Goal: Task Accomplishment & Management: Manage account settings

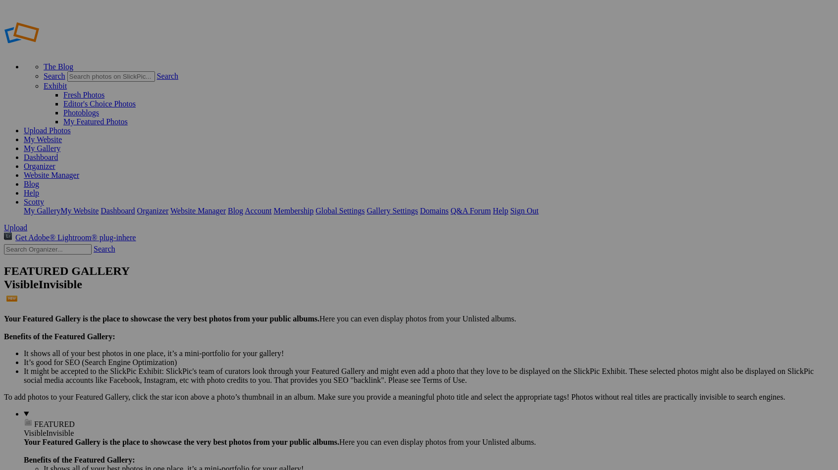
type input "[PERSON_NAME] - Spectrum Medical"
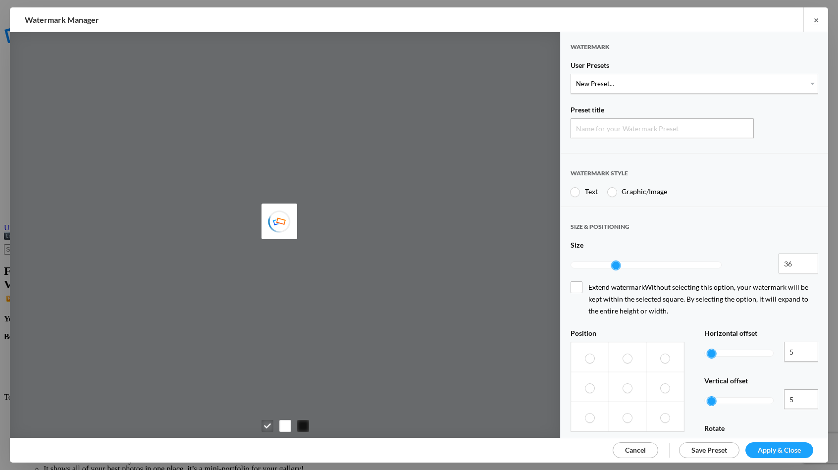
type input "Watermark-9/29/2025"
radio input "true"
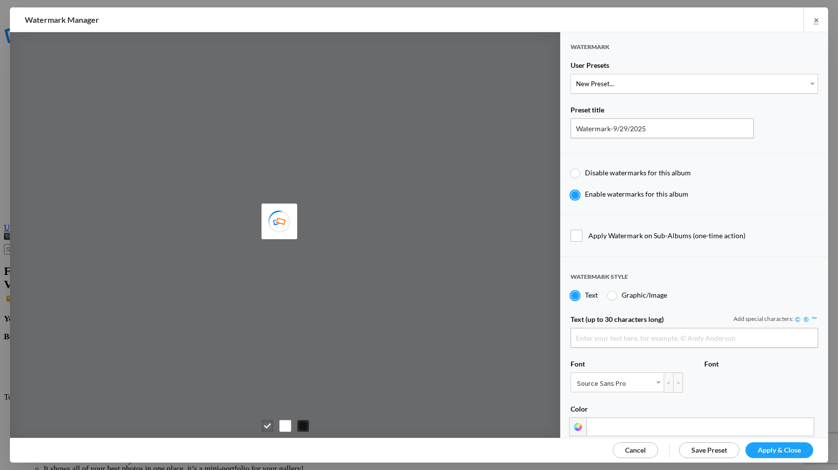
type input "Scotty Kirby"
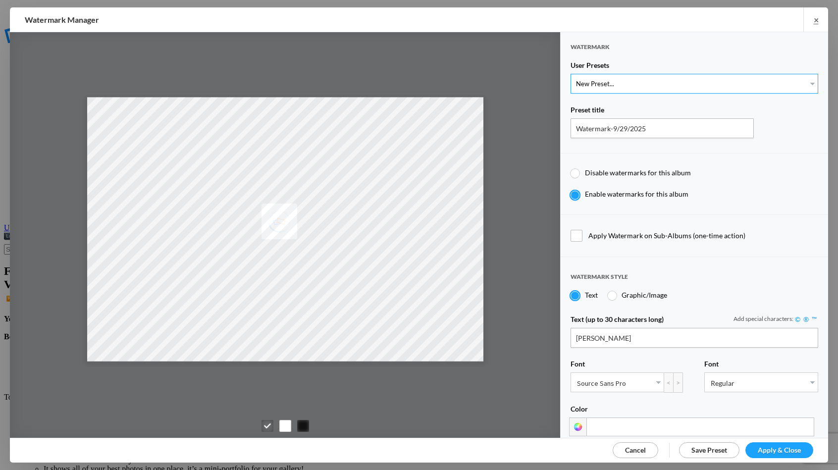
select select "1: Object"
type input "PROOF TEXT"
type input "PROOF PROOF PROOF PROOF PROOF"
type input "0.5"
type input "128"
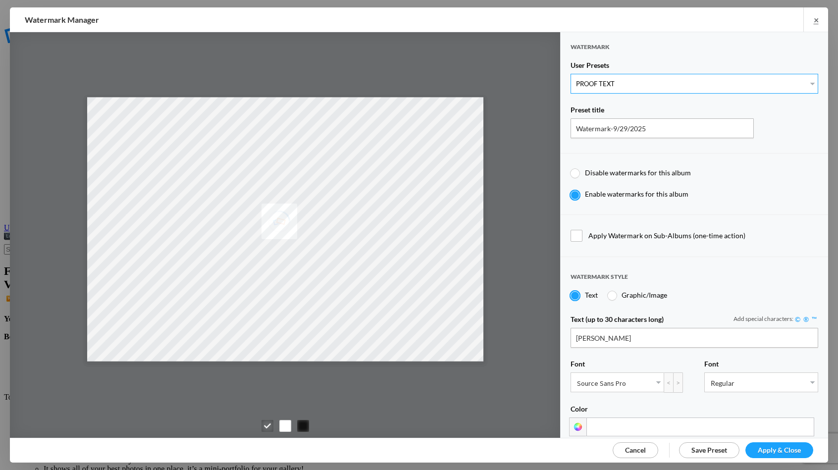
radio input "true"
type input "0"
radio input "false"
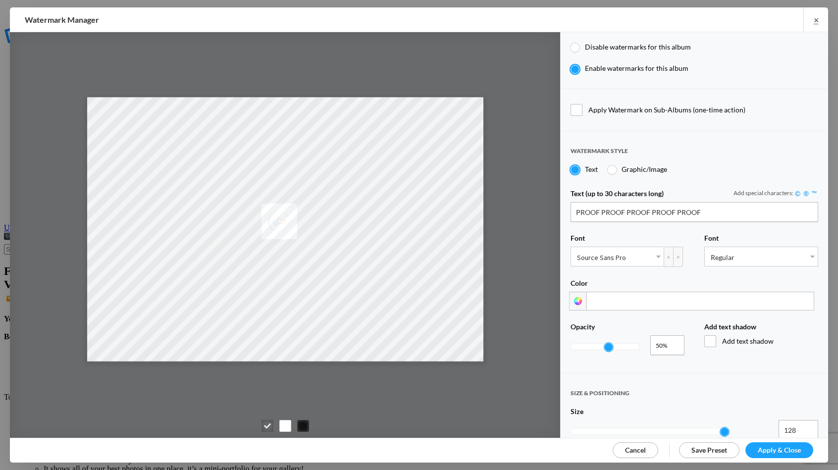
scroll to position [133, 0]
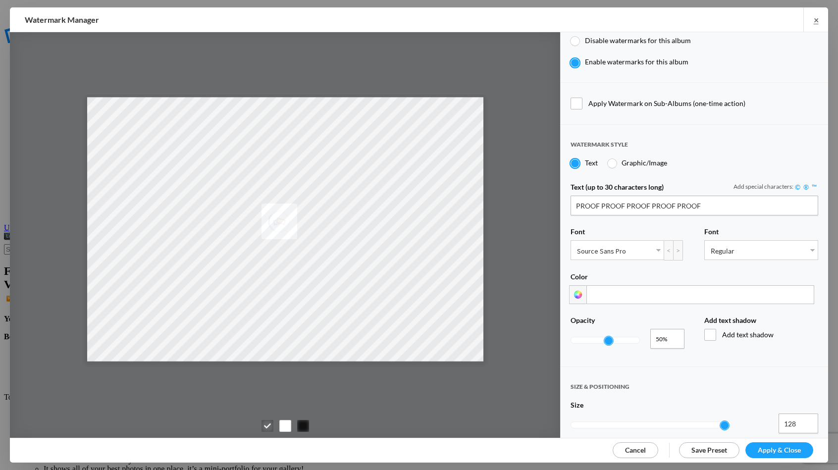
click at [584, 337] on div at bounding box center [605, 340] width 68 height 6
click at [581, 337] on div at bounding box center [605, 340] width 68 height 6
click at [577, 337] on div at bounding box center [605, 340] width 68 height 6
type input "0.1"
click at [797, 455] on link "Apply & Close" at bounding box center [779, 450] width 68 height 16
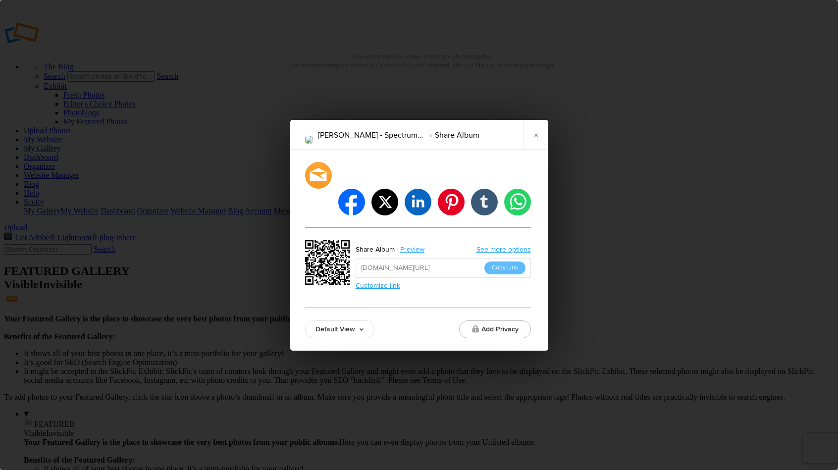
click at [349, 320] on link "Default View" at bounding box center [339, 329] width 69 height 18
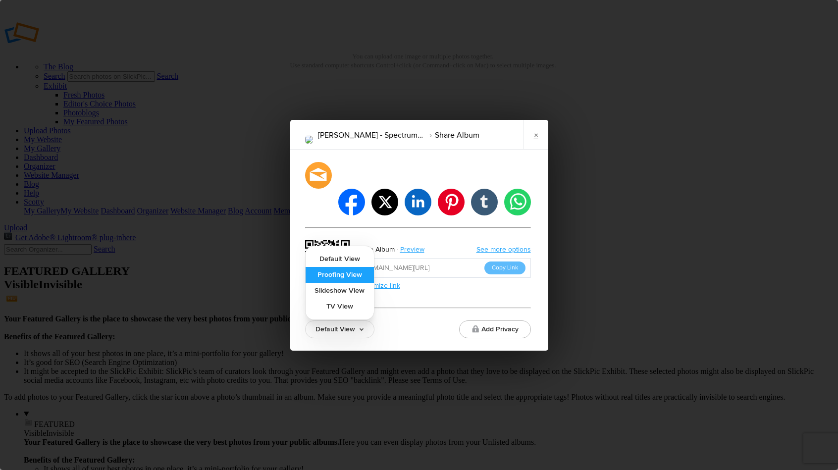
click at [360, 267] on link "Proofing View" at bounding box center [339, 275] width 68 height 16
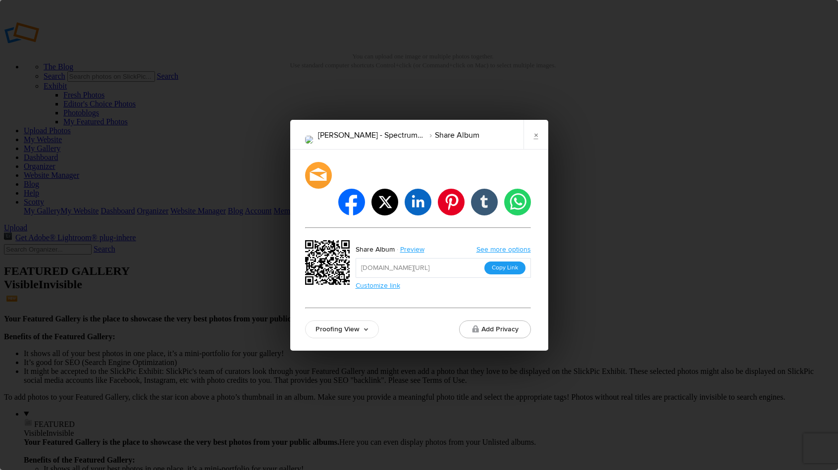
click at [494, 261] on button "Copy Link" at bounding box center [504, 267] width 41 height 13
click at [495, 261] on button "Copy Link" at bounding box center [504, 267] width 41 height 13
click at [535, 149] on link "×" at bounding box center [535, 135] width 25 height 30
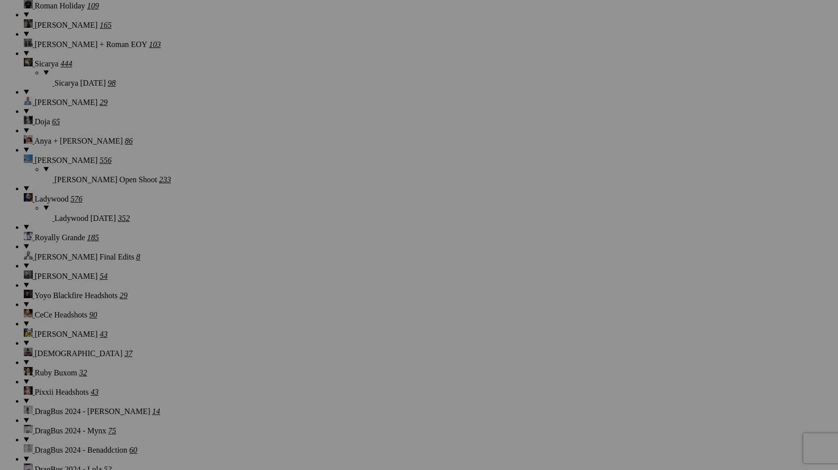
scroll to position [8936, 0]
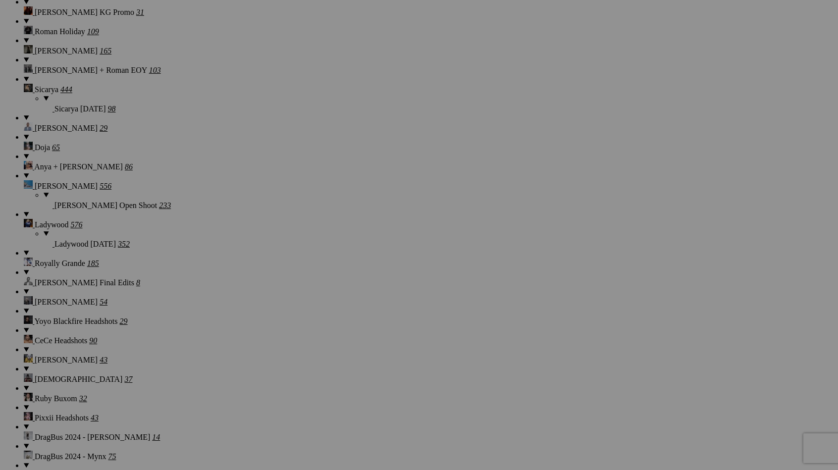
scroll to position [8906, 0]
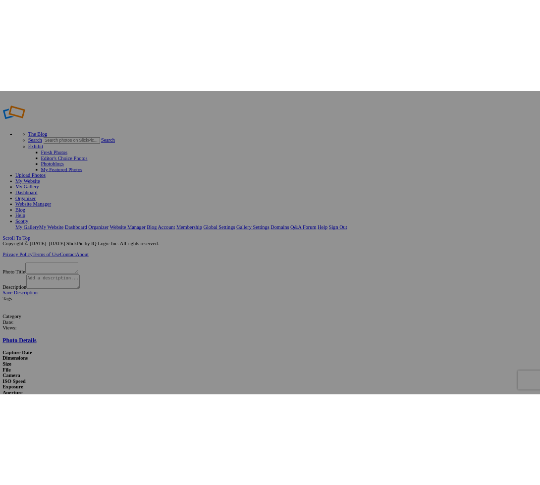
scroll to position [20, 0]
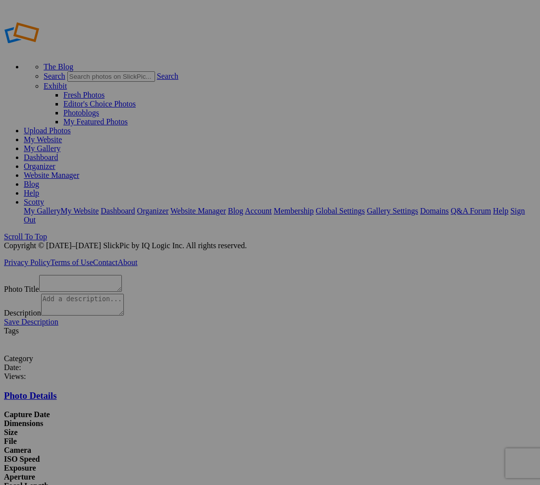
type textarea "Evoto-0297"
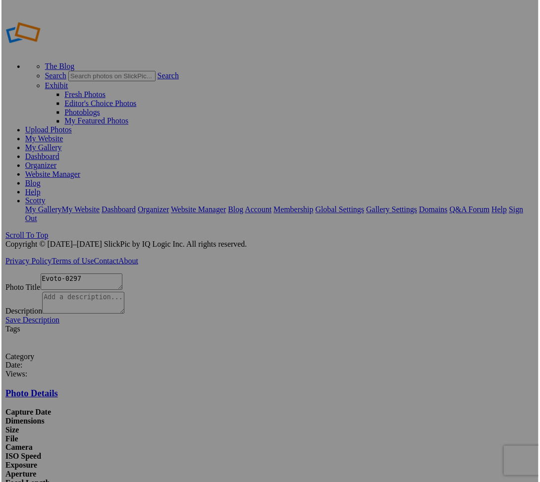
scroll to position [19, 0]
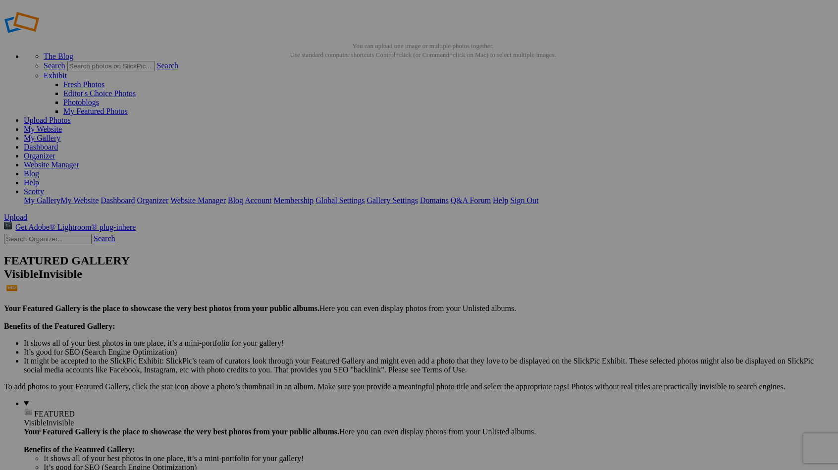
scroll to position [13, 0]
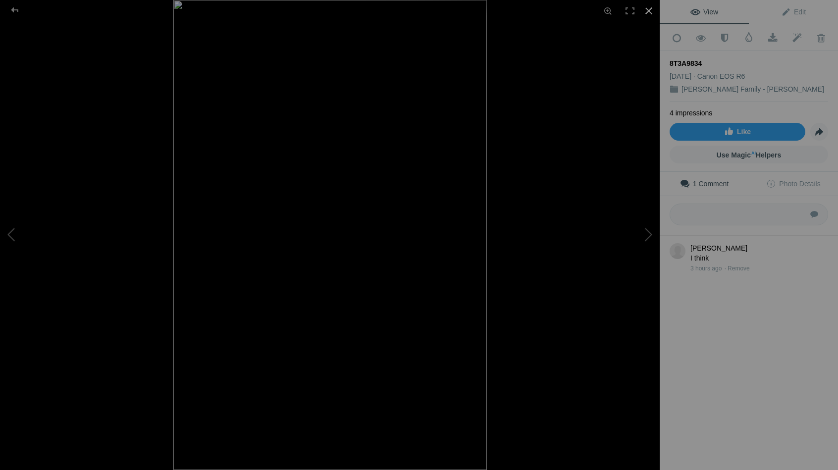
click at [650, 11] on div at bounding box center [649, 11] width 22 height 22
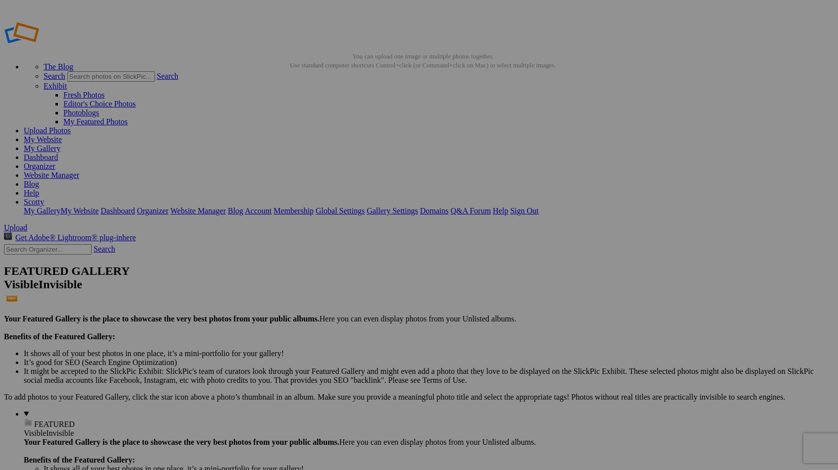
scroll to position [8945, 0]
